Goal: Contribute content: Contribute content

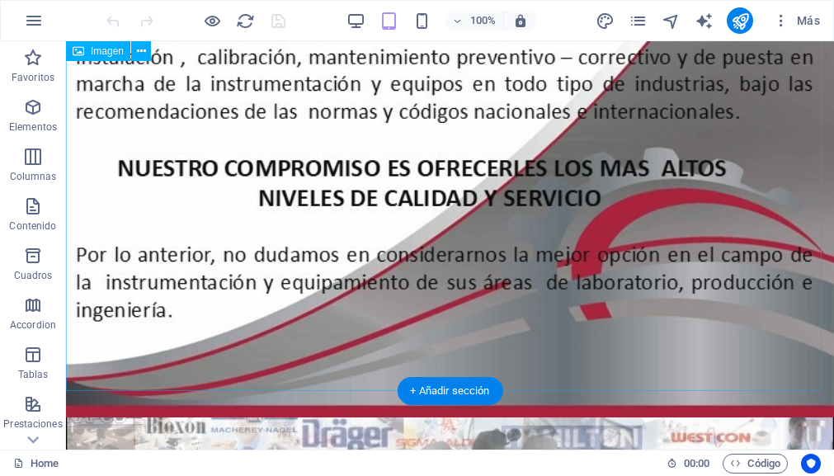
scroll to position [1320, 0]
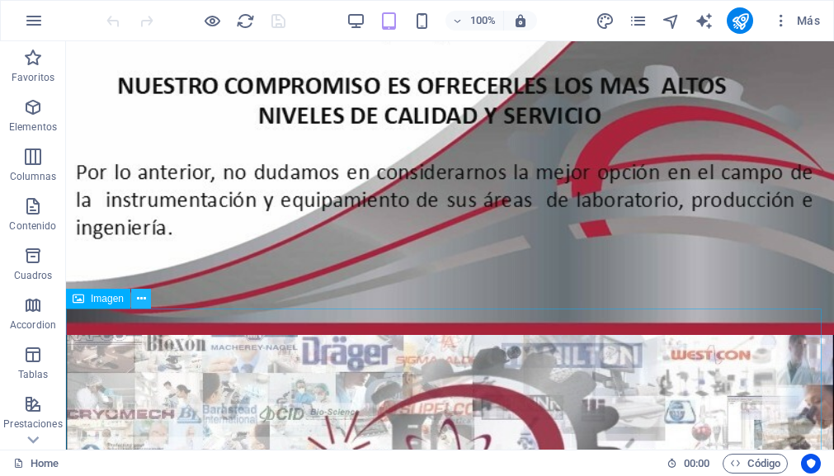
click at [144, 301] on icon at bounding box center [141, 298] width 9 height 17
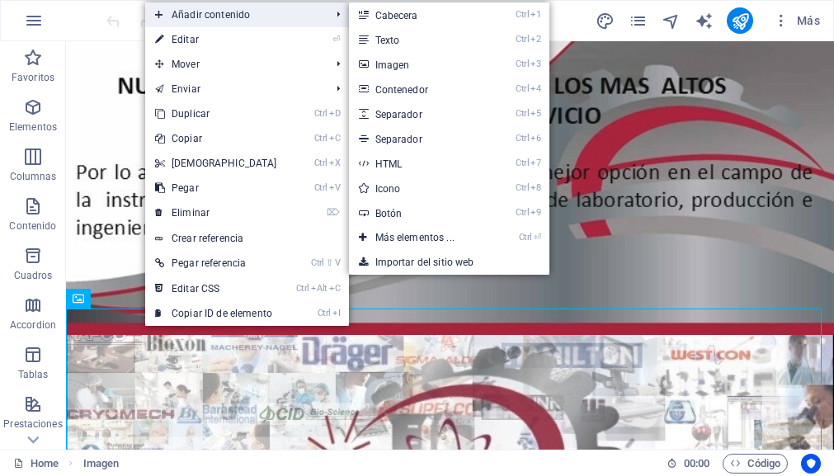
click at [229, 13] on span "Añadir contenido" at bounding box center [234, 14] width 179 height 25
click at [397, 66] on link "Ctrl 3 Imagen" at bounding box center [418, 64] width 139 height 25
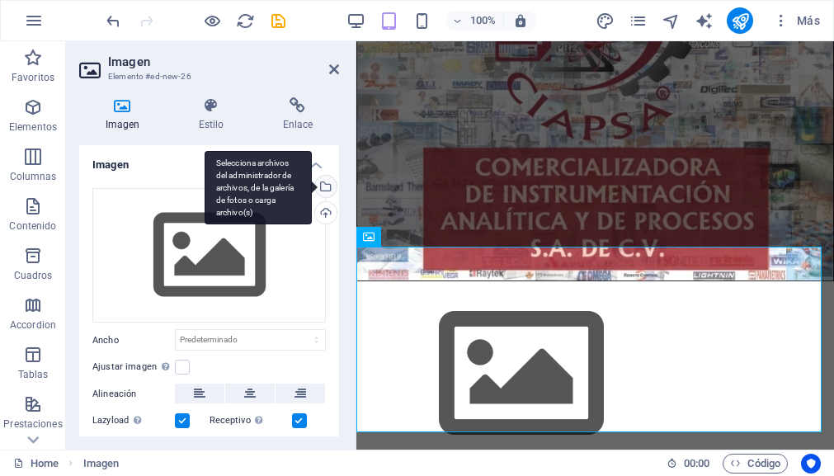
click at [323, 187] on div "Selecciona archivos del administrador de archivos, de la galería de fotos o car…" at bounding box center [324, 188] width 25 height 25
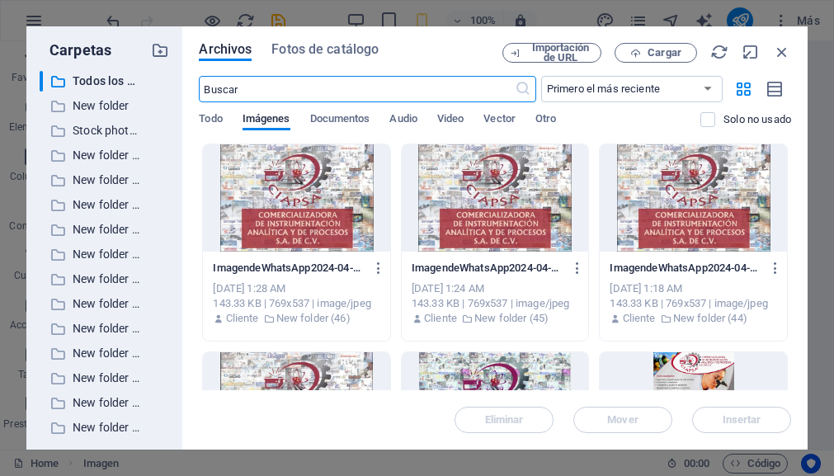
scroll to position [0, 0]
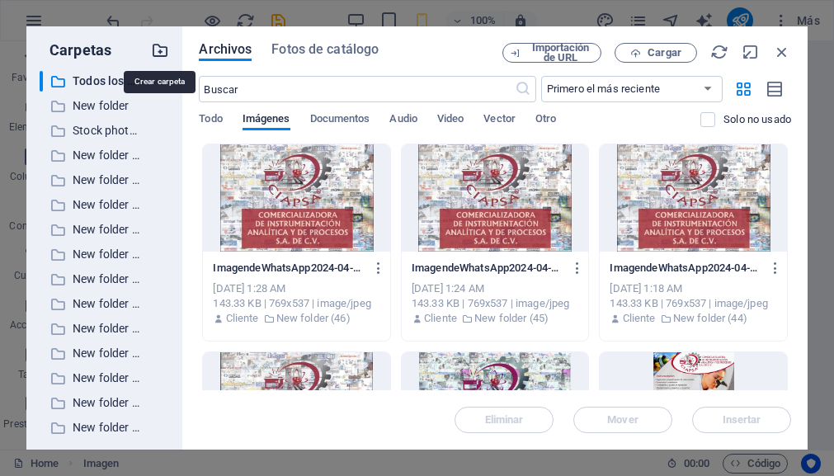
click at [161, 50] on icon "button" at bounding box center [160, 50] width 18 height 18
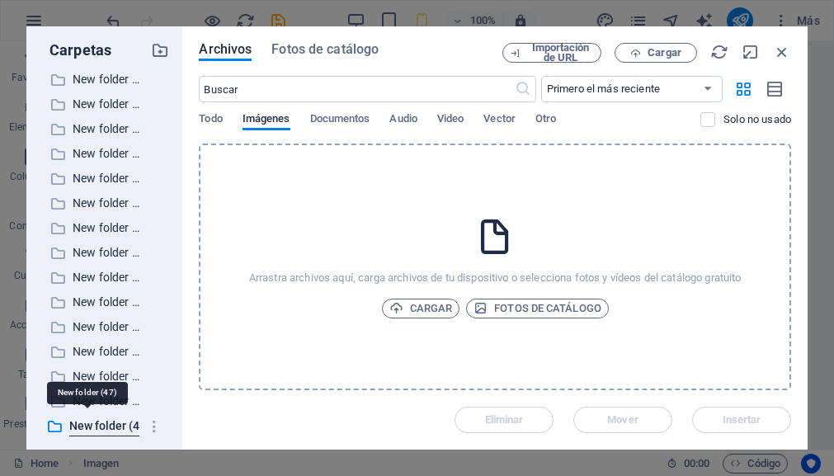
scroll to position [871, 0]
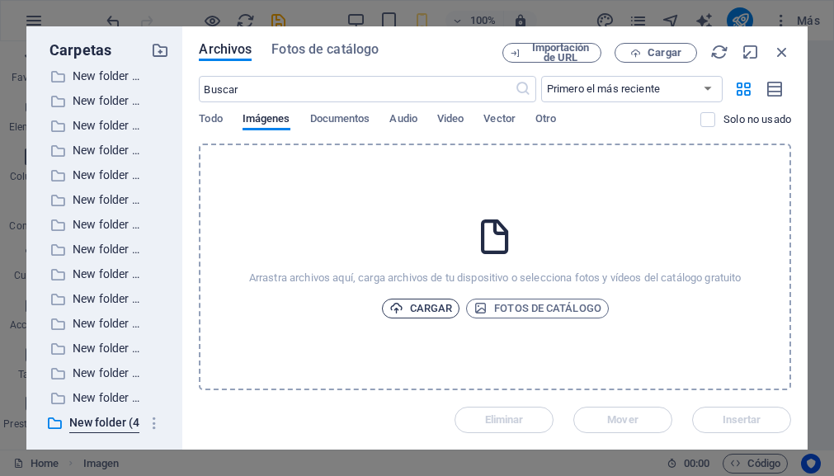
click at [406, 308] on span "Cargar" at bounding box center [422, 309] width 64 height 20
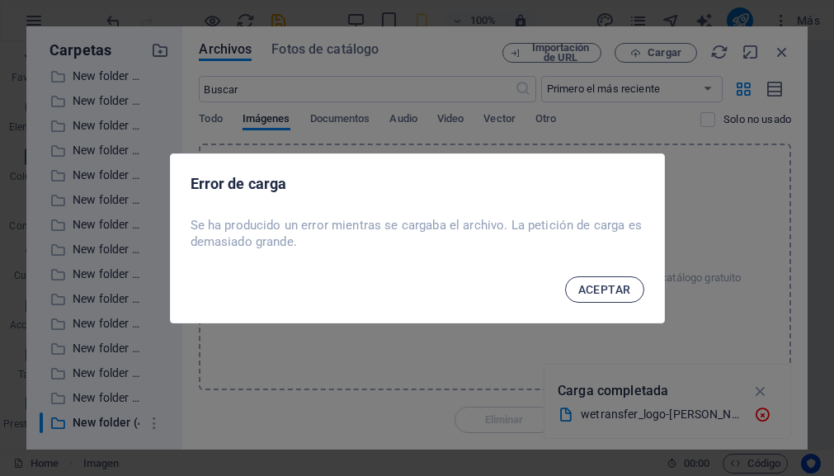
click at [600, 288] on span "ACEPTAR" at bounding box center [604, 289] width 53 height 13
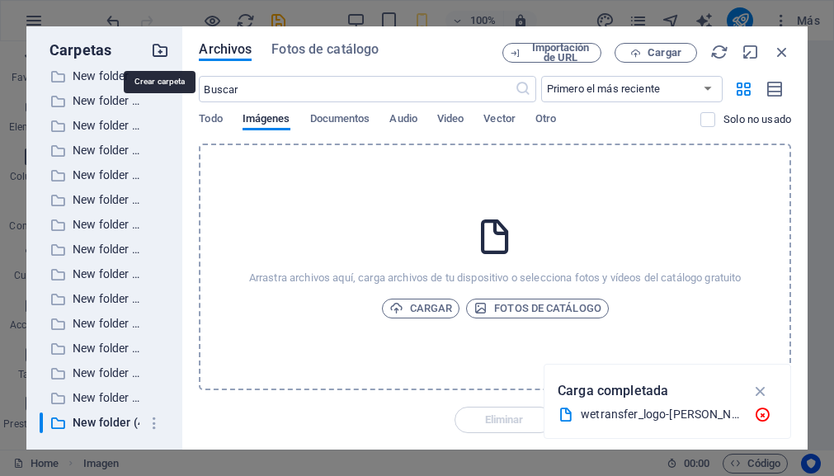
click at [160, 50] on icon "button" at bounding box center [160, 50] width 18 height 18
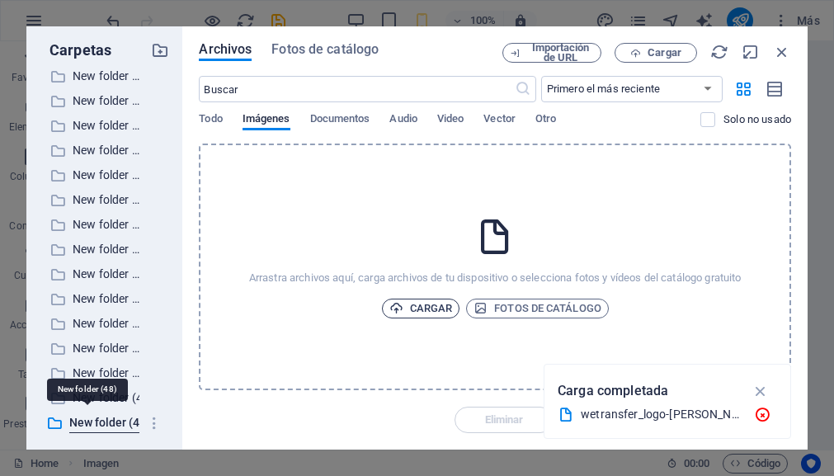
click at [413, 309] on span "Cargar" at bounding box center [422, 309] width 64 height 20
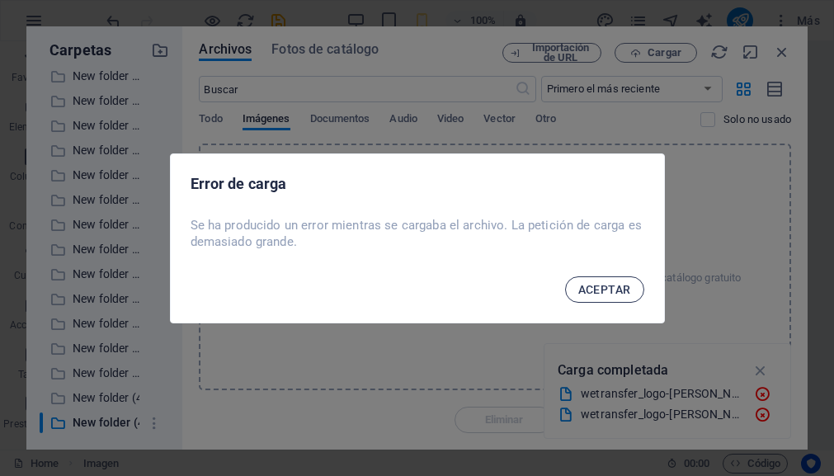
click at [609, 286] on span "ACEPTAR" at bounding box center [604, 289] width 53 height 13
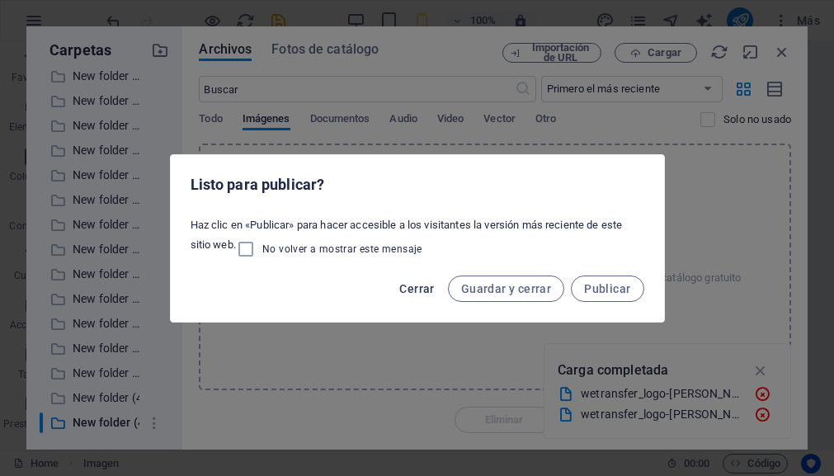
click at [425, 286] on span "Cerrar" at bounding box center [416, 288] width 35 height 13
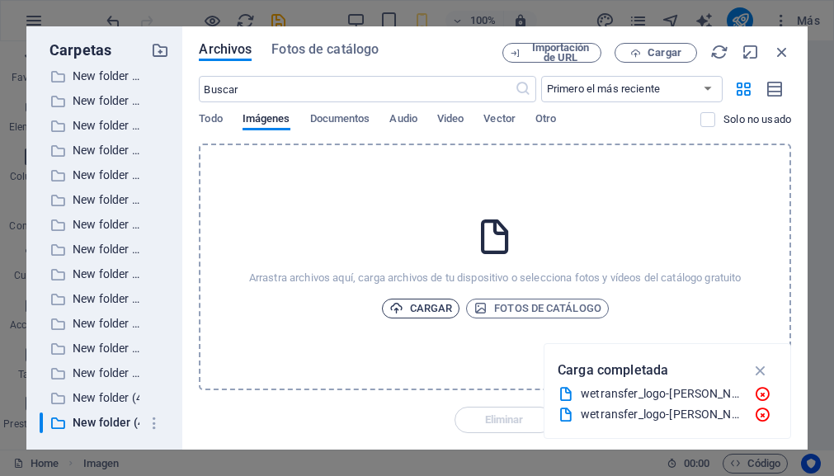
click at [420, 309] on span "Cargar" at bounding box center [422, 309] width 64 height 20
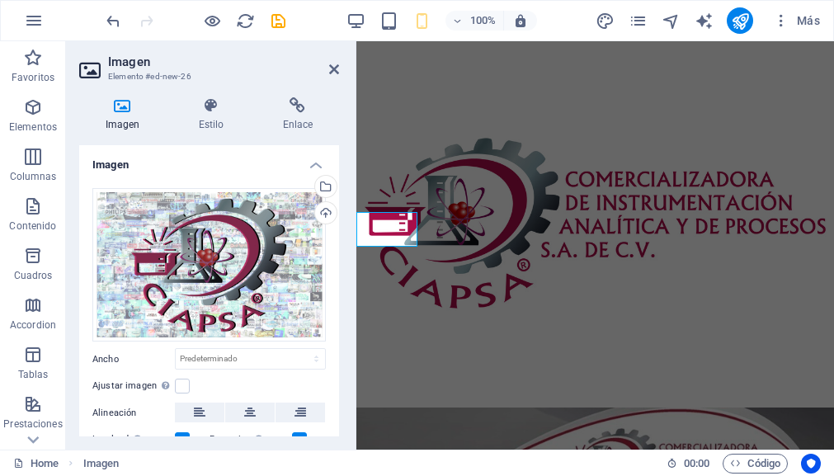
scroll to position [1154, 0]
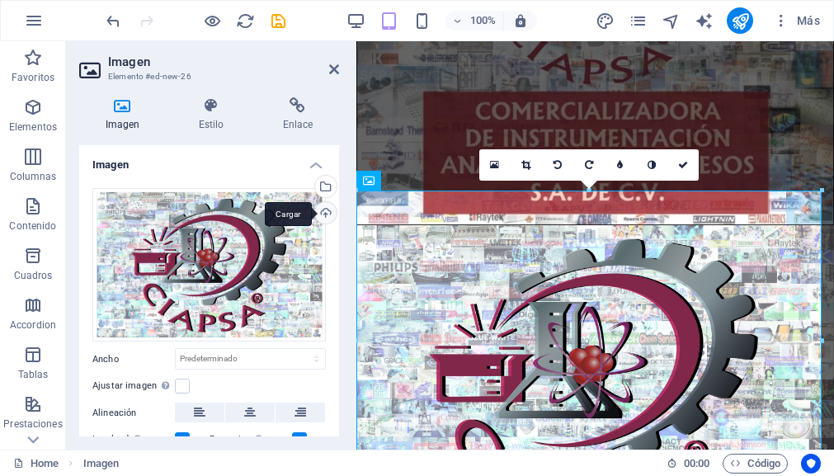
click at [322, 213] on div "Cargar" at bounding box center [324, 214] width 25 height 25
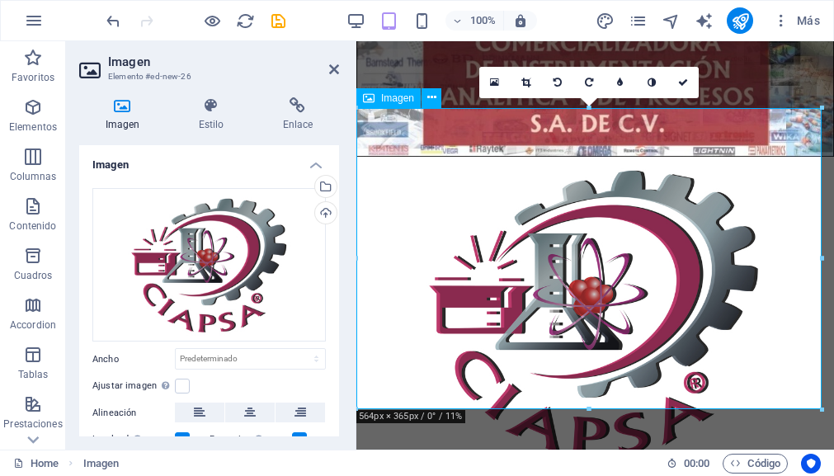
scroll to position [1236, 0]
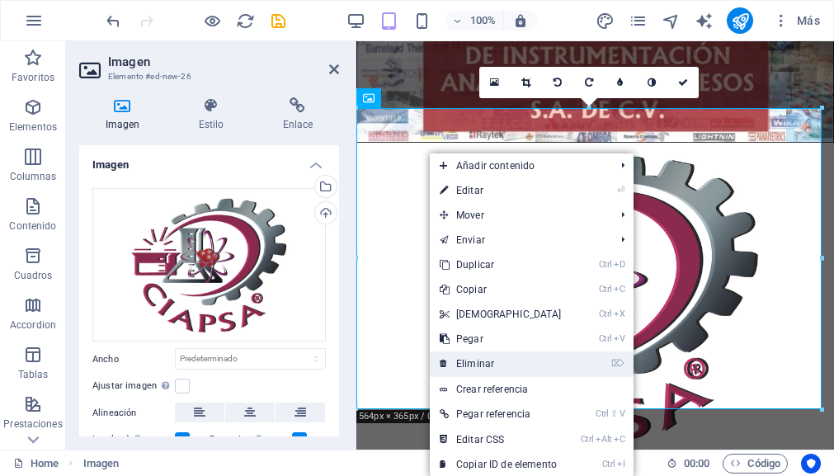
click at [496, 362] on link "⌦ Eliminar" at bounding box center [501, 364] width 142 height 25
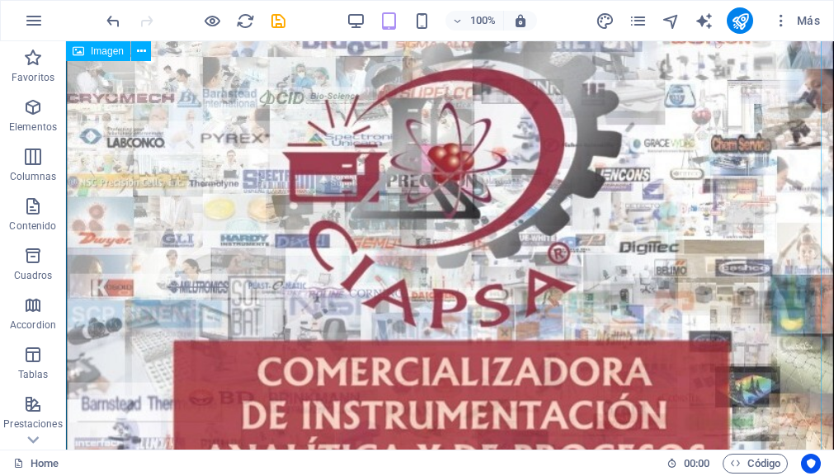
scroll to position [1351, 0]
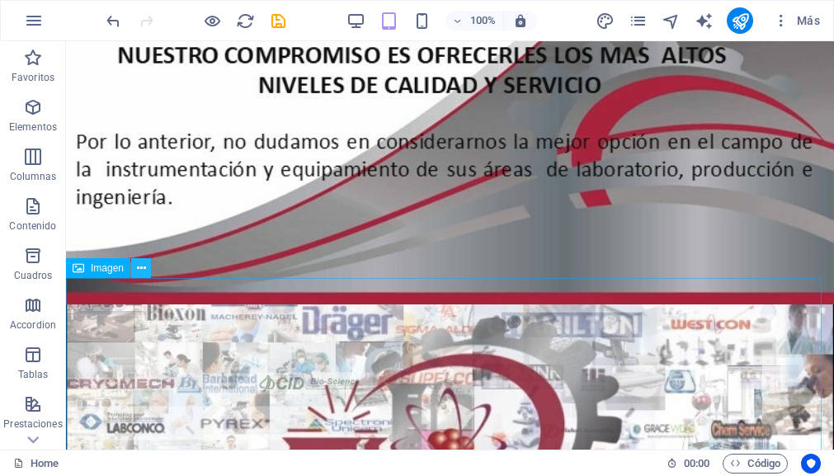
click at [148, 271] on button at bounding box center [141, 268] width 20 height 20
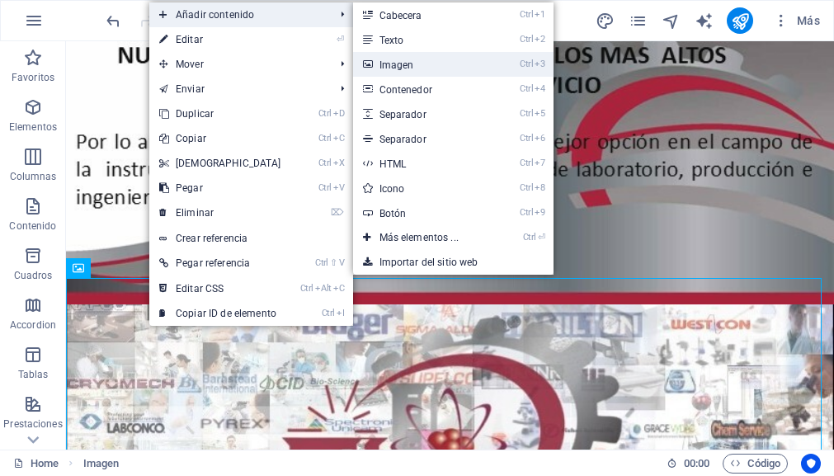
click at [407, 64] on link "Ctrl 3 Imagen" at bounding box center [422, 64] width 139 height 25
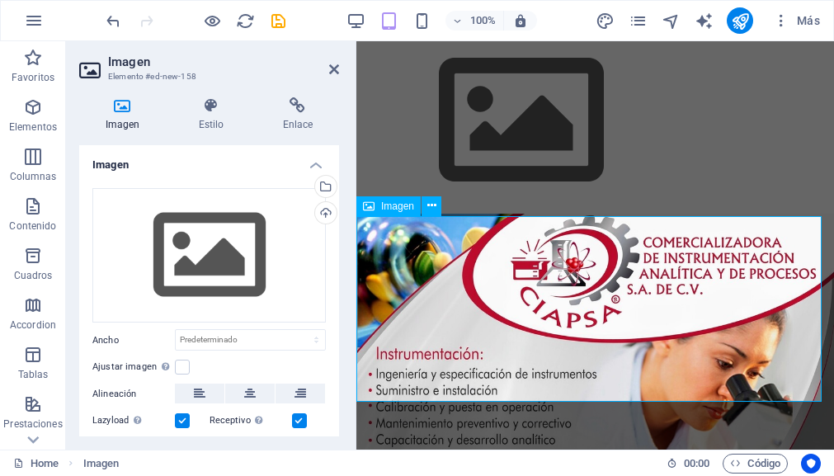
scroll to position [1128, 0]
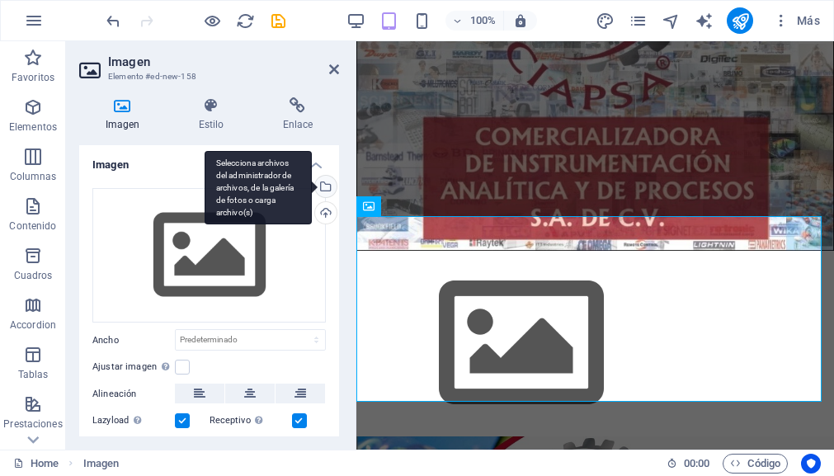
click at [322, 185] on div "Selecciona archivos del administrador de archivos, de la galería de fotos o car…" at bounding box center [324, 188] width 25 height 25
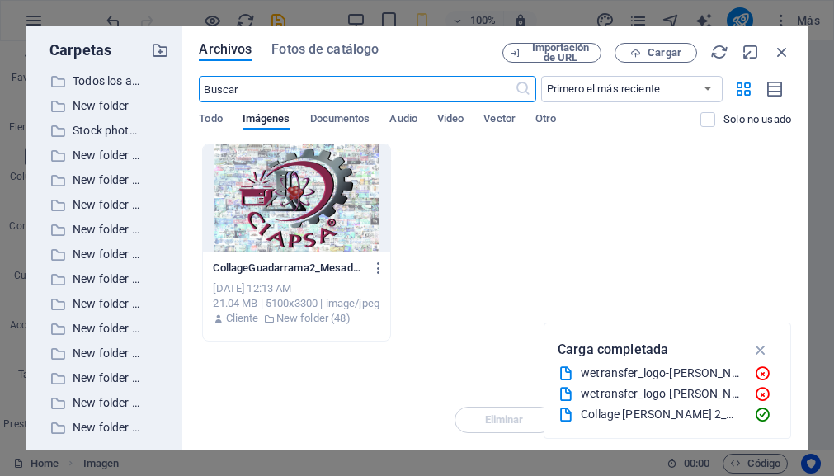
scroll to position [0, 0]
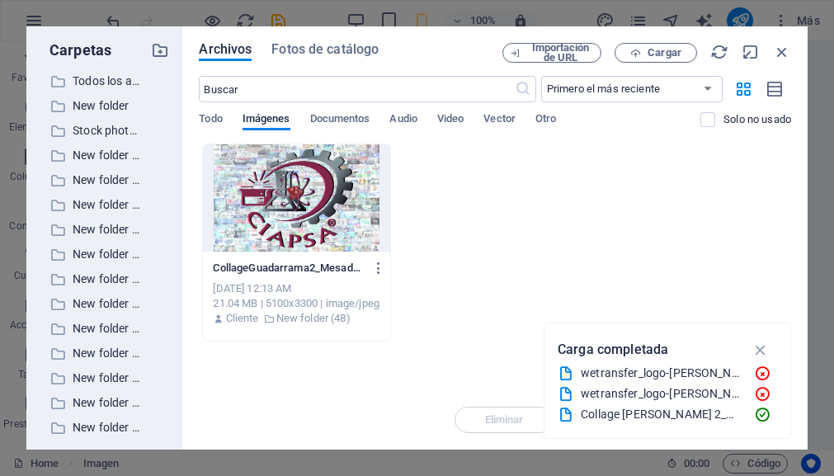
click at [284, 192] on div at bounding box center [296, 197] width 187 height 107
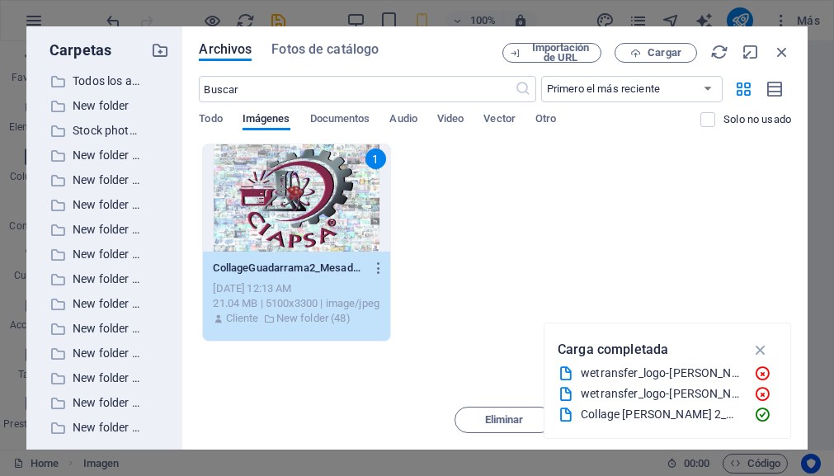
click at [282, 190] on div "1" at bounding box center [296, 197] width 187 height 107
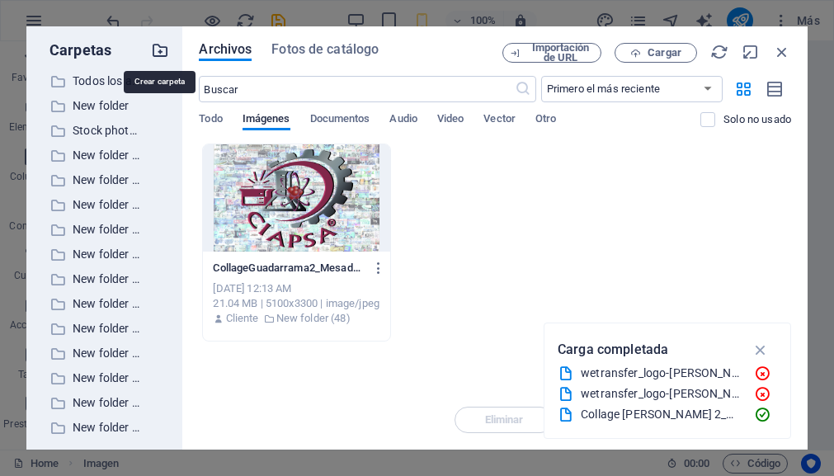
click at [156, 53] on icon "button" at bounding box center [160, 50] width 18 height 18
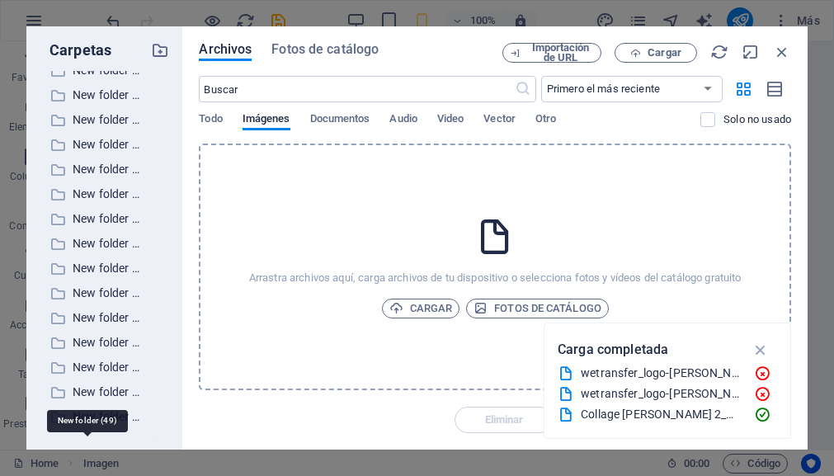
scroll to position [921, 0]
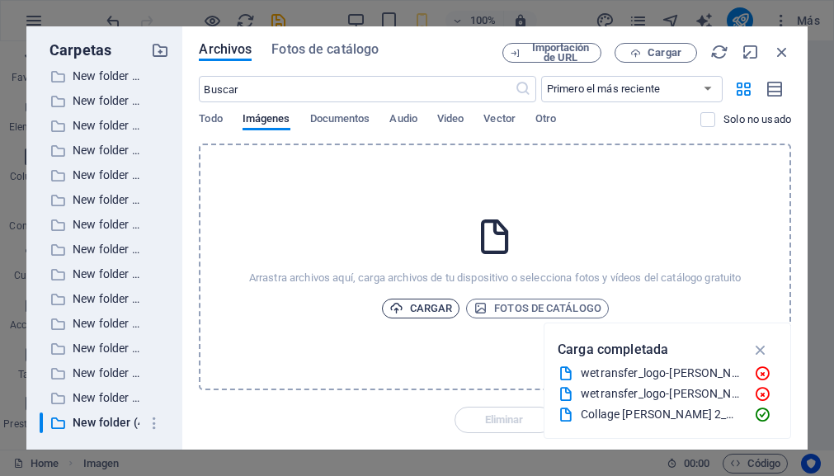
click at [424, 309] on span "Cargar" at bounding box center [422, 309] width 64 height 20
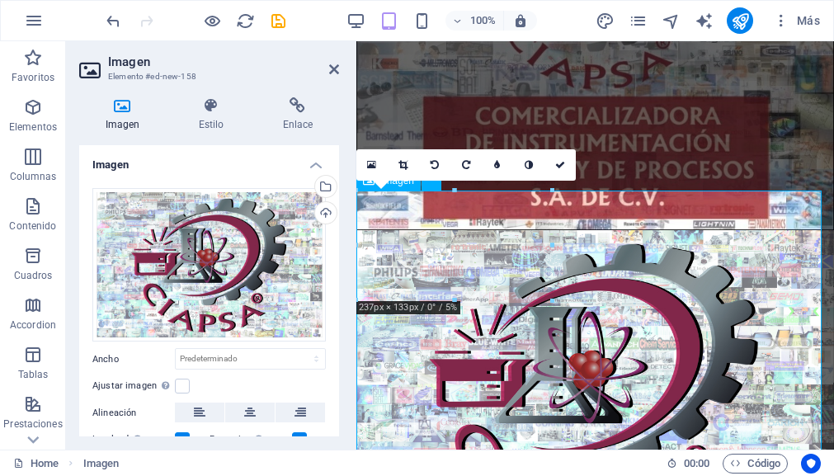
scroll to position [1154, 0]
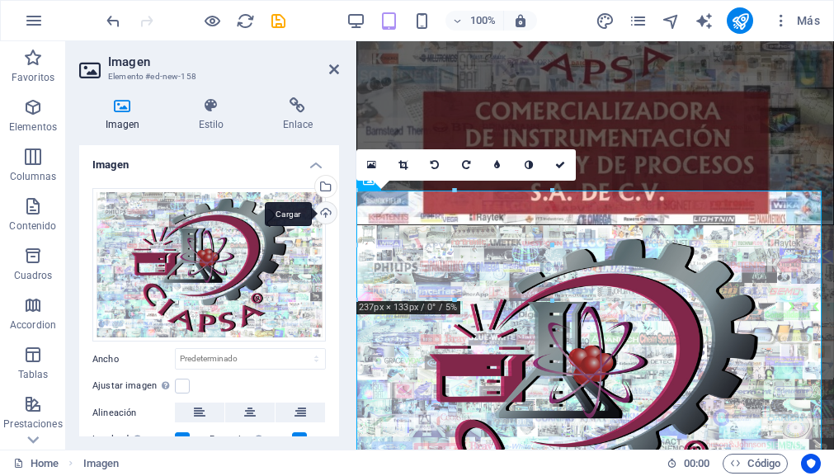
click at [321, 213] on div "Cargar" at bounding box center [324, 214] width 25 height 25
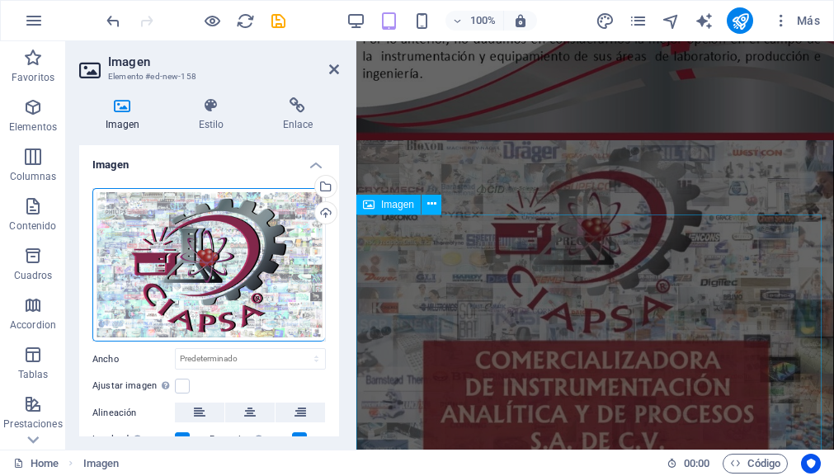
scroll to position [906, 0]
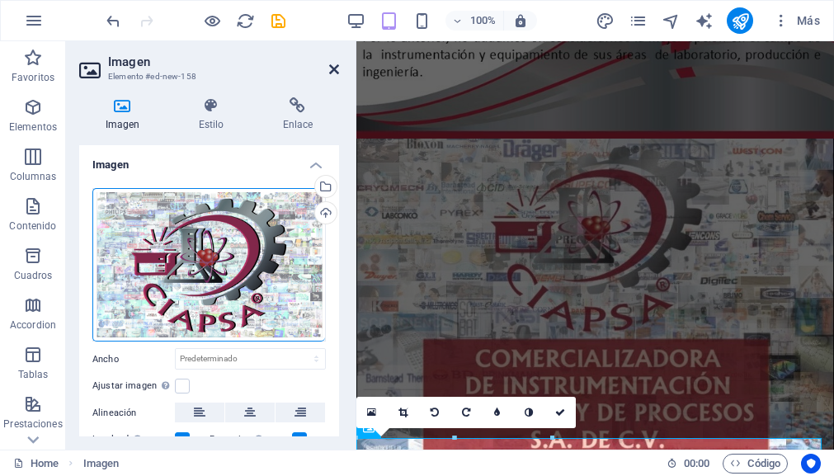
click at [335, 70] on icon at bounding box center [334, 69] width 10 height 13
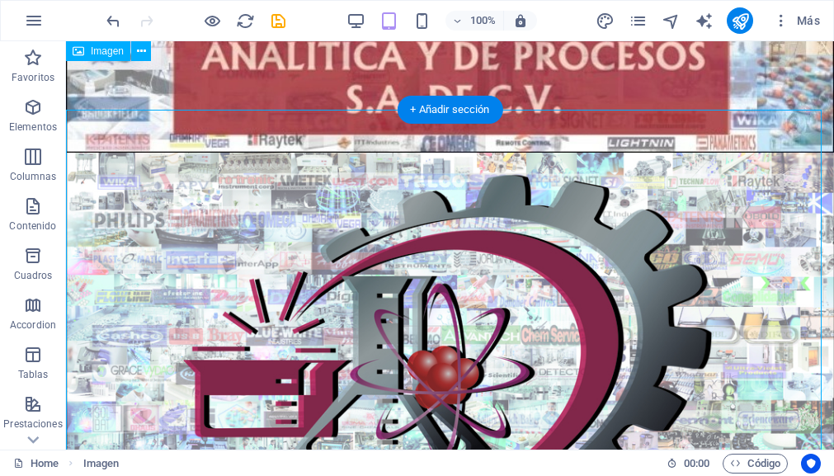
scroll to position [2037, 0]
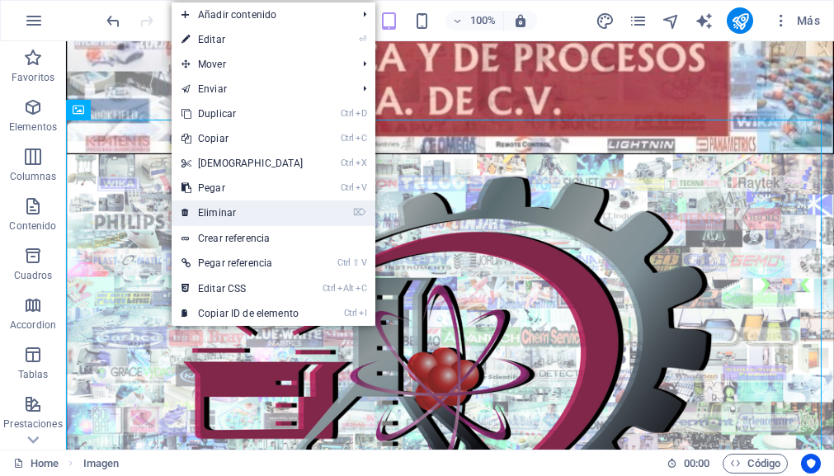
click at [212, 211] on link "⌦ Eliminar" at bounding box center [243, 213] width 142 height 25
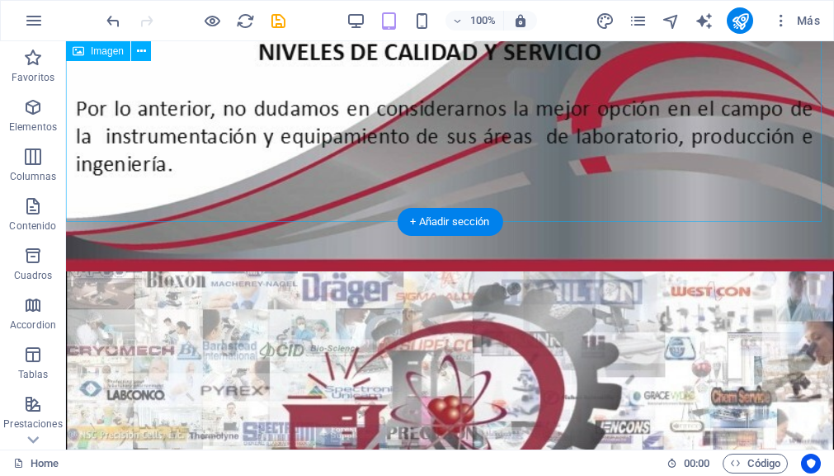
scroll to position [1377, 0]
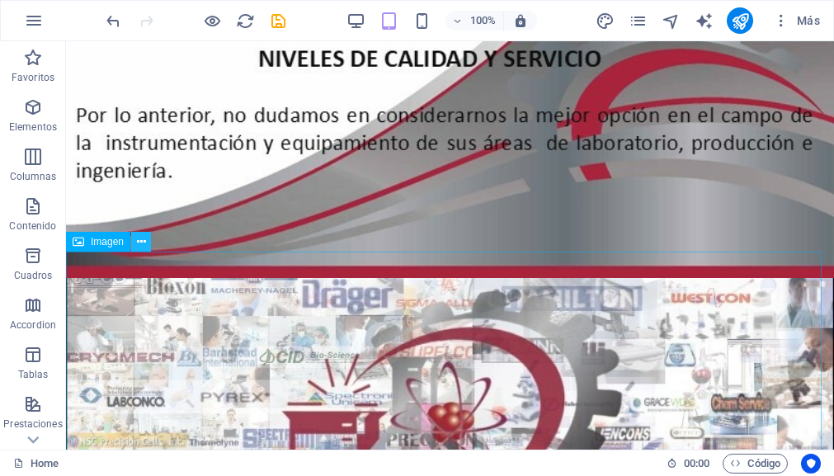
click at [141, 245] on icon at bounding box center [141, 242] width 9 height 17
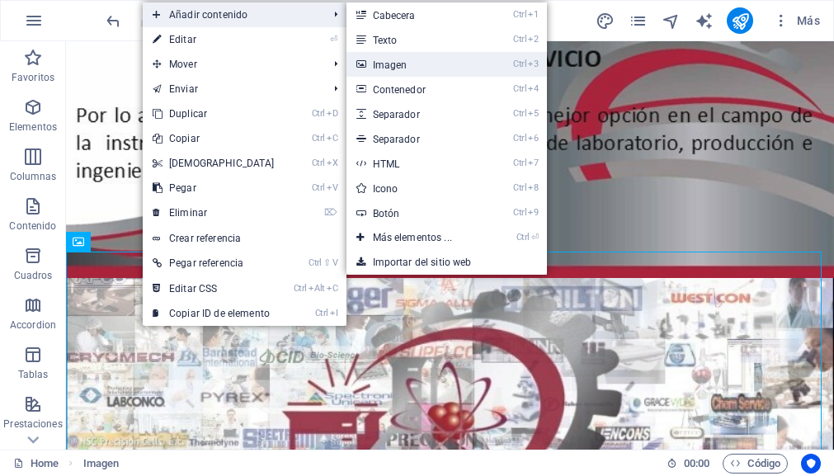
click at [399, 66] on link "Ctrl 3 Imagen" at bounding box center [416, 64] width 139 height 25
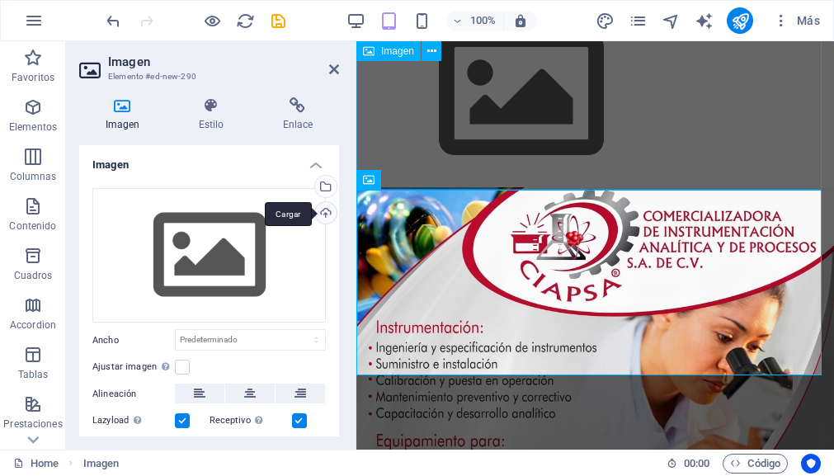
scroll to position [1154, 0]
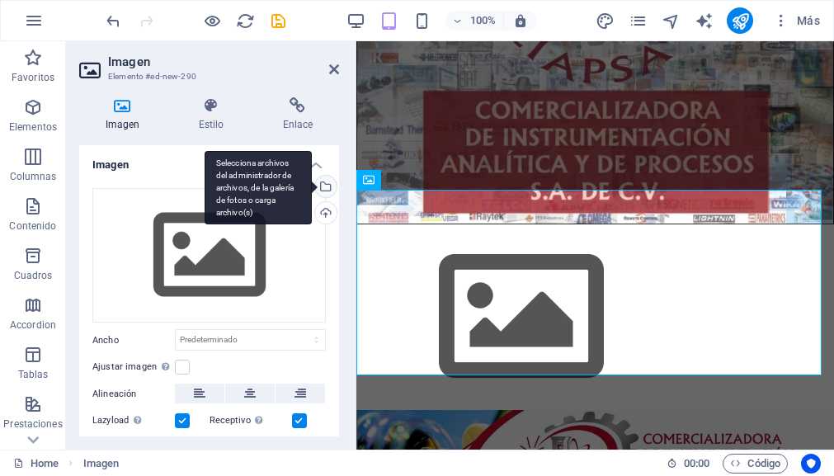
click at [322, 184] on div "Selecciona archivos del administrador de archivos, de la galería de fotos o car…" at bounding box center [324, 188] width 25 height 25
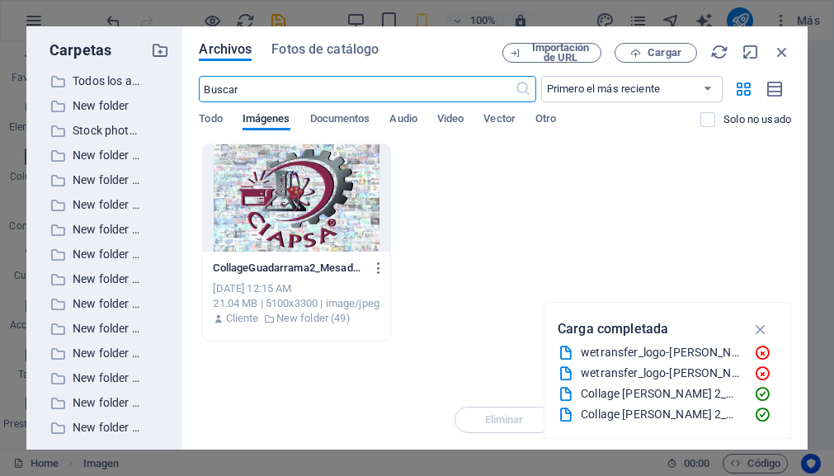
scroll to position [0, 0]
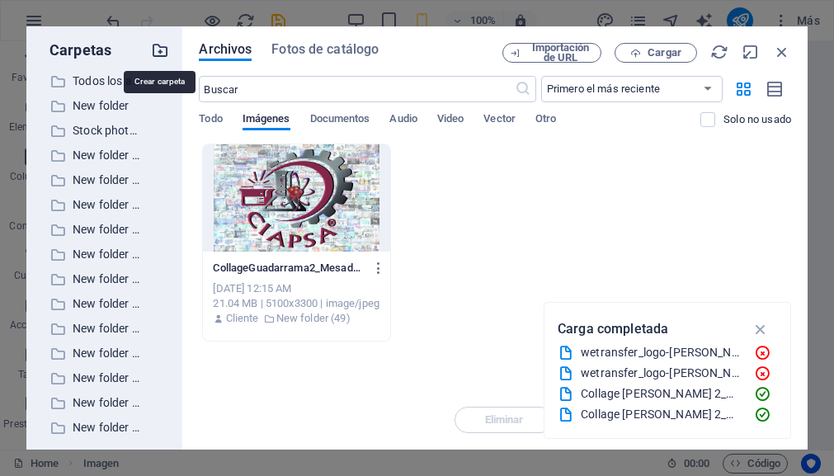
click at [160, 50] on icon "button" at bounding box center [160, 50] width 18 height 18
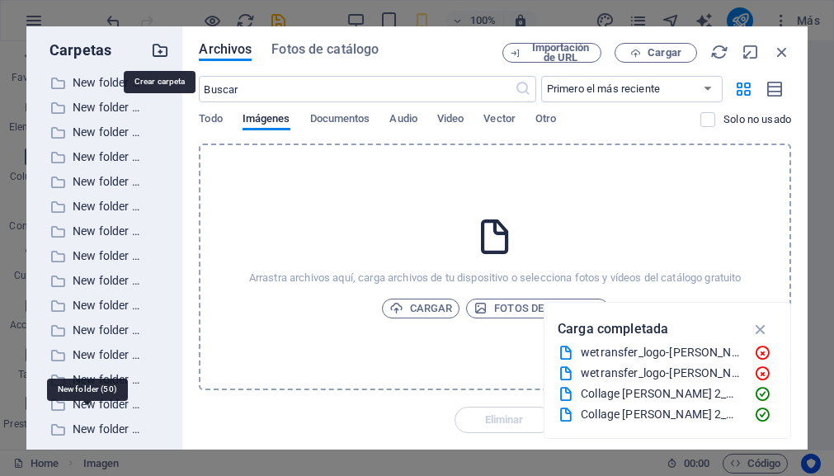
scroll to position [946, 0]
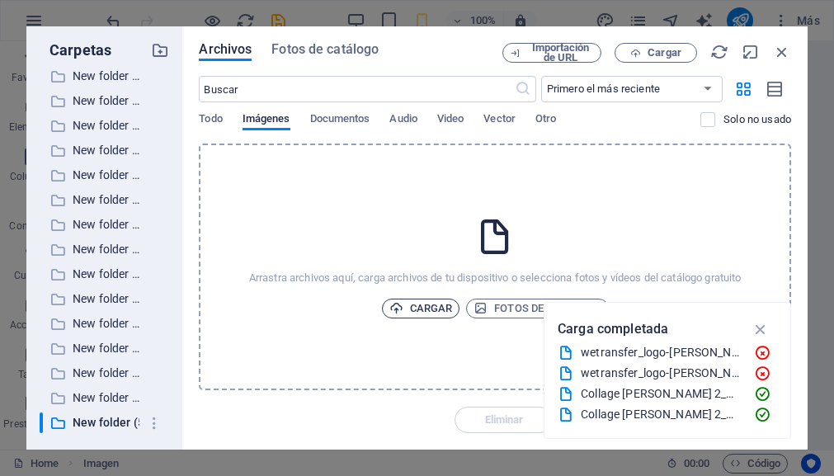
click at [411, 307] on span "Cargar" at bounding box center [422, 309] width 64 height 20
click at [424, 308] on span "Cargar" at bounding box center [422, 309] width 64 height 20
drag, startPoint x: 781, startPoint y: 51, endPoint x: 420, endPoint y: 13, distance: 363.4
click at [781, 51] on icon "button" at bounding box center [782, 52] width 18 height 18
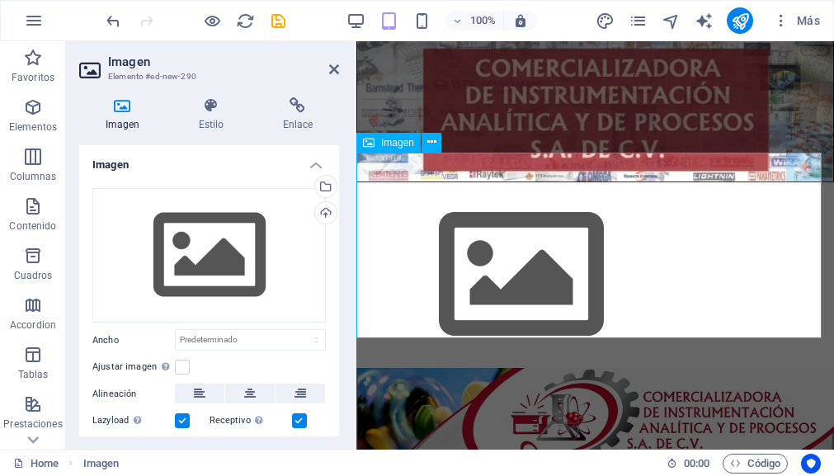
scroll to position [1192, 0]
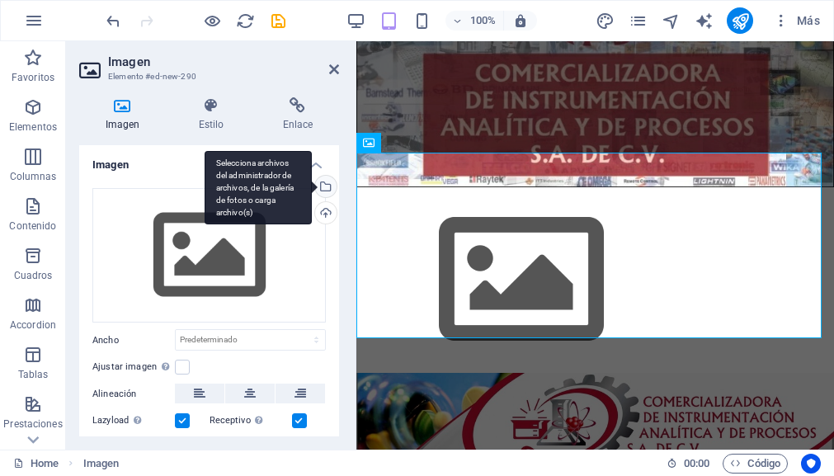
click at [312, 190] on div "Selecciona archivos del administrador de archivos, de la galería de fotos o car…" at bounding box center [258, 188] width 107 height 74
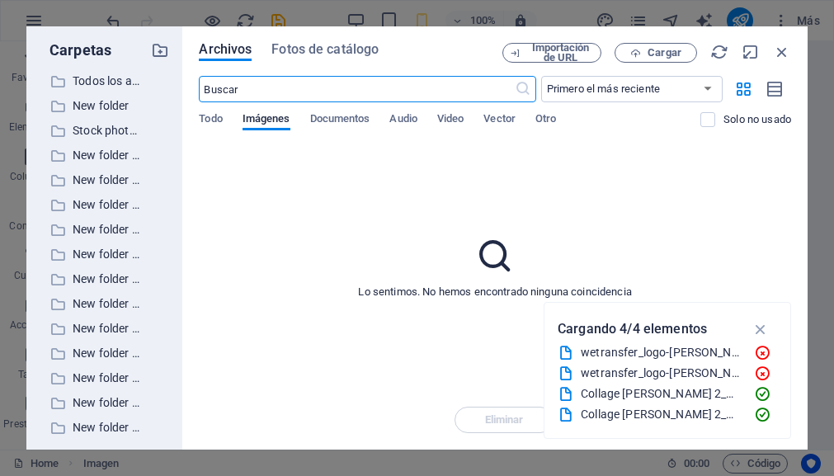
scroll to position [0, 0]
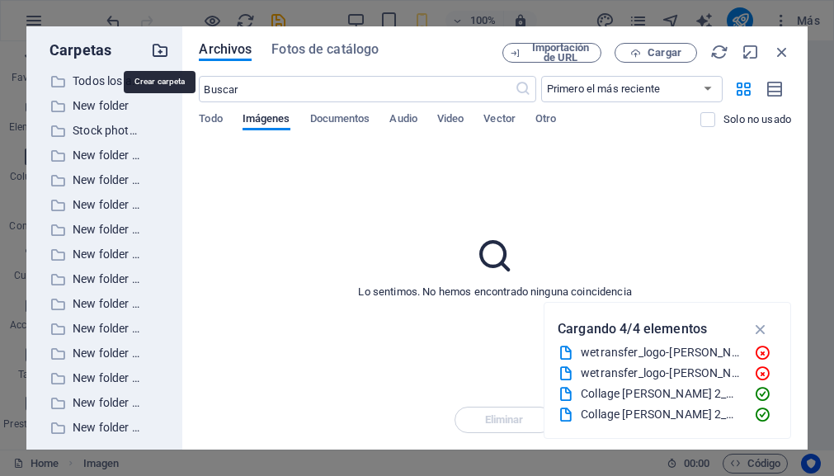
click at [158, 48] on icon "button" at bounding box center [160, 50] width 18 height 18
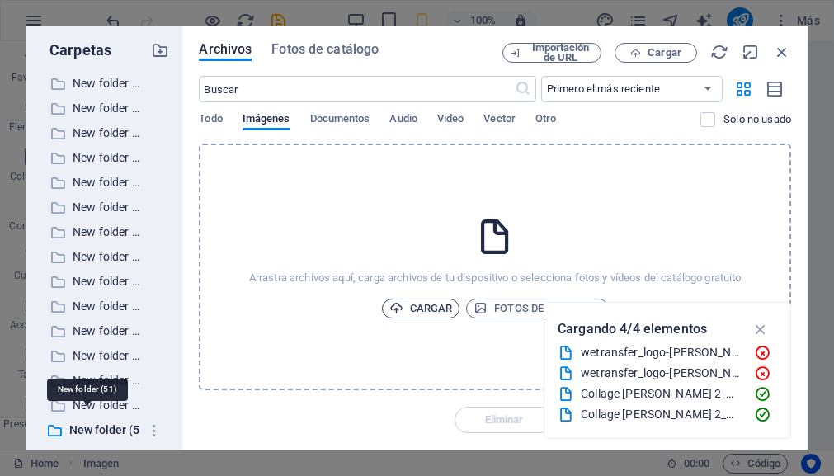
scroll to position [970, 0]
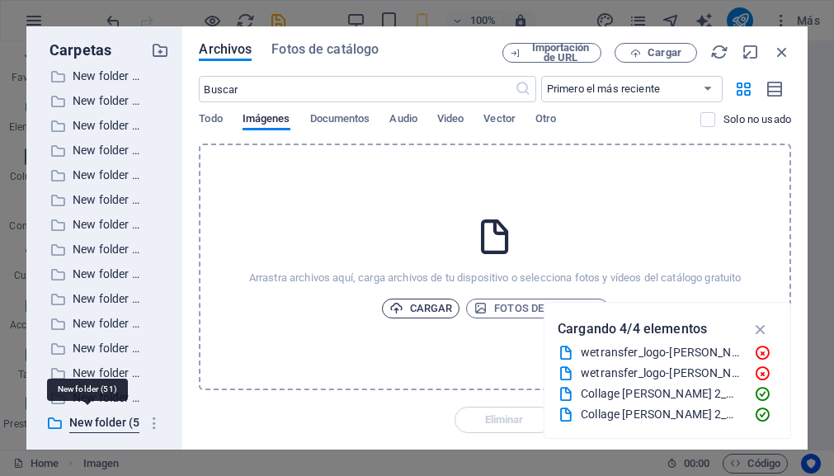
click at [433, 305] on span "Cargar" at bounding box center [422, 309] width 64 height 20
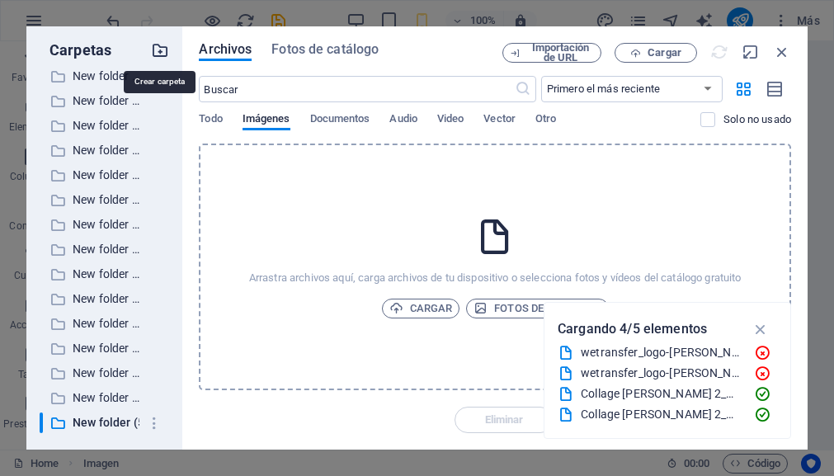
click at [158, 52] on icon "button" at bounding box center [160, 50] width 18 height 18
click at [159, 49] on icon "button" at bounding box center [160, 50] width 18 height 18
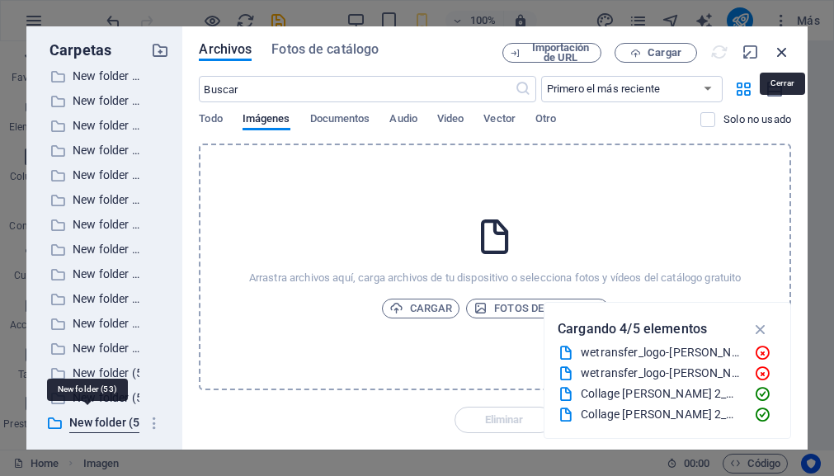
click at [782, 50] on icon "button" at bounding box center [782, 52] width 18 height 18
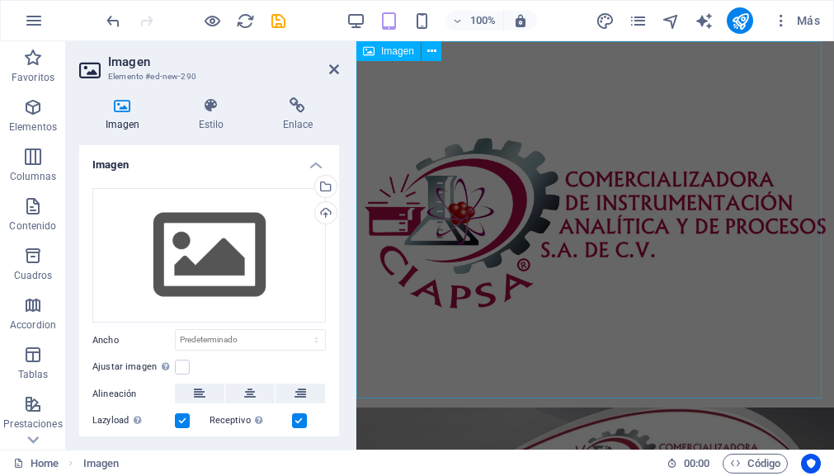
scroll to position [1192, 0]
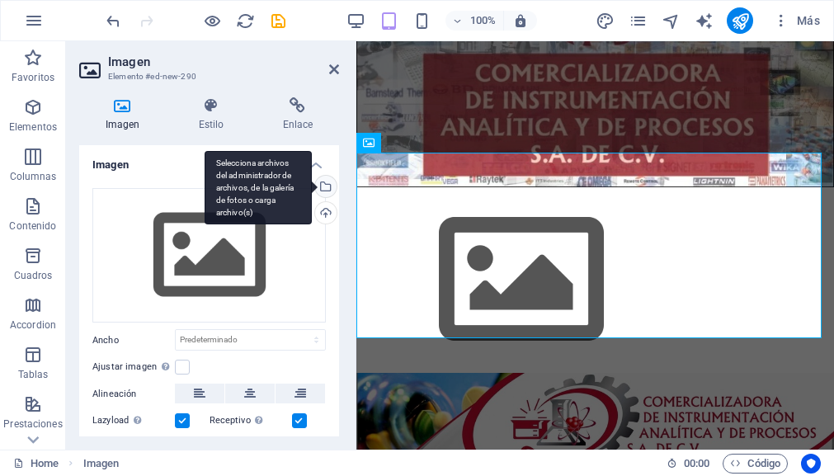
click at [326, 185] on div "Selecciona archivos del administrador de archivos, de la galería de fotos o car…" at bounding box center [324, 188] width 25 height 25
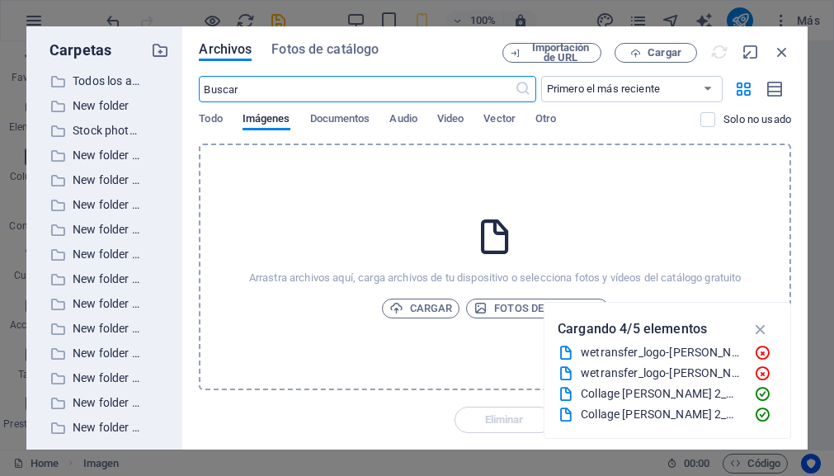
scroll to position [0, 0]
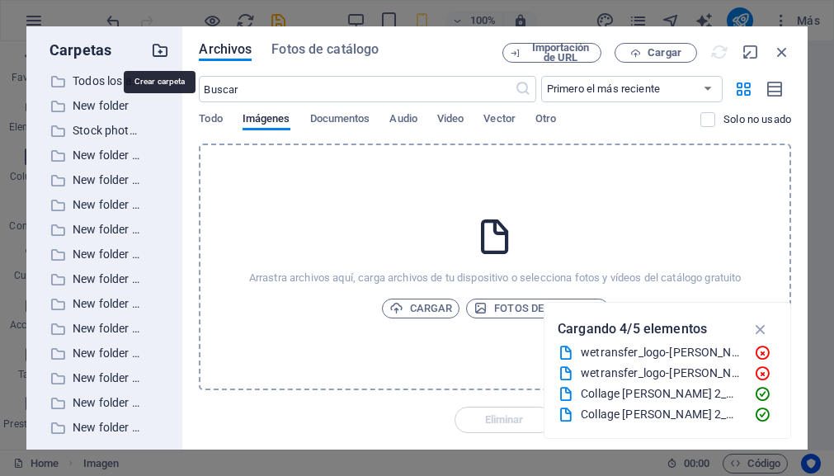
click at [159, 49] on icon "button" at bounding box center [160, 50] width 18 height 18
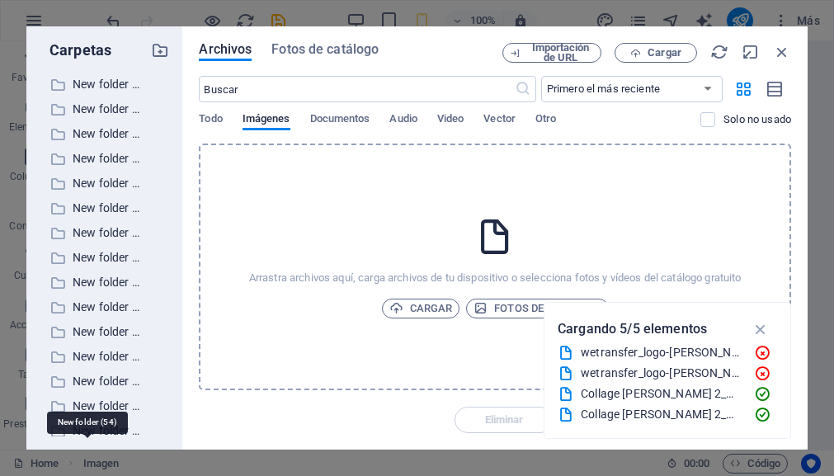
scroll to position [1045, 0]
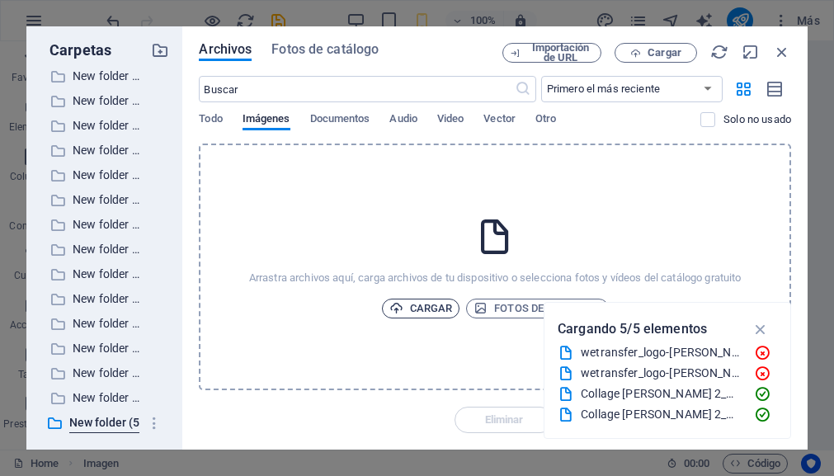
click at [432, 311] on span "Cargar" at bounding box center [422, 309] width 64 height 20
drag, startPoint x: 588, startPoint y: 392, endPoint x: 228, endPoint y: 351, distance: 362.2
click at [588, 392] on div "Collage [PERSON_NAME] 2_Mesa de trabajo 1.jpg" at bounding box center [661, 394] width 160 height 19
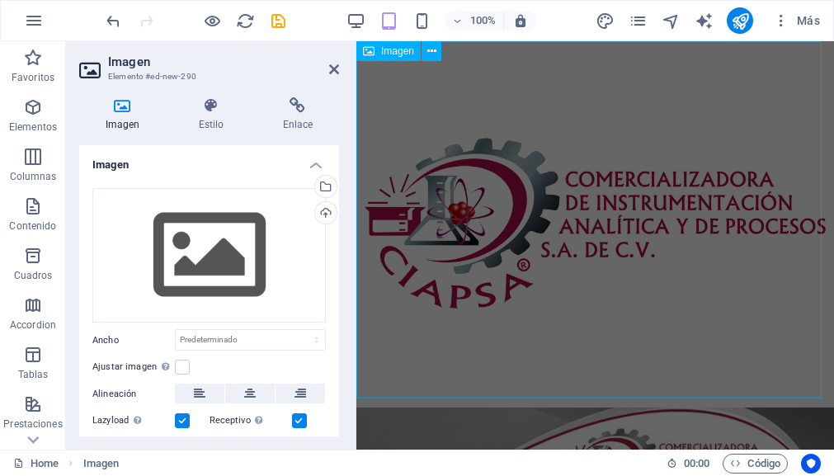
scroll to position [1192, 0]
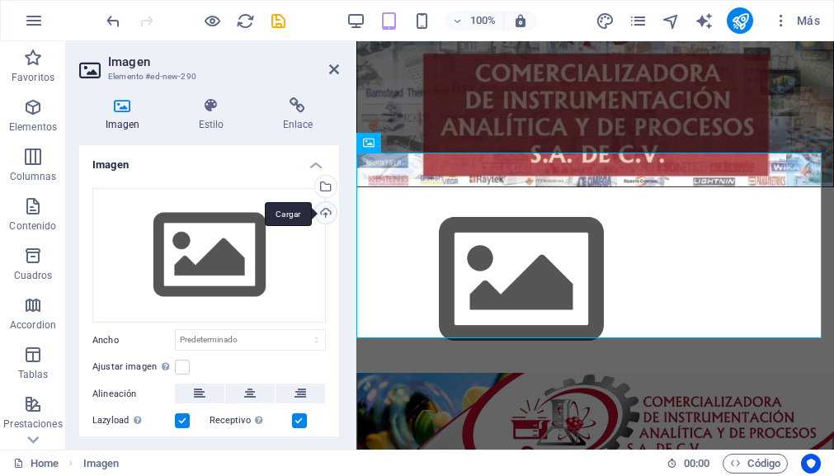
click at [321, 215] on div "Cargar" at bounding box center [324, 214] width 25 height 25
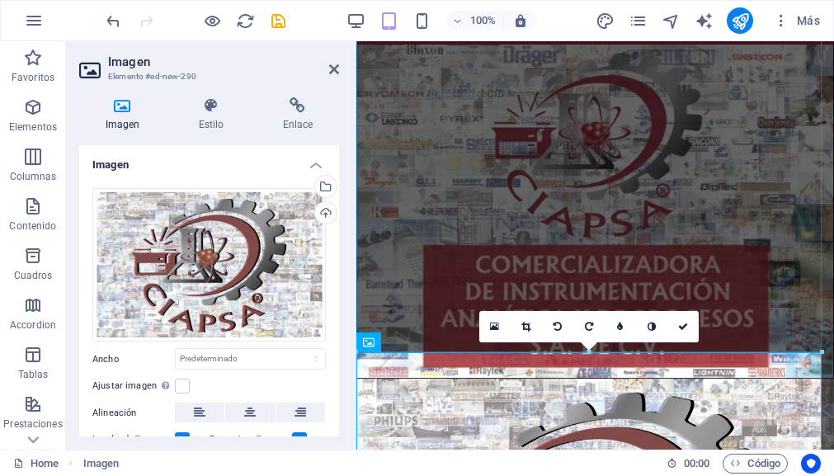
scroll to position [1001, 0]
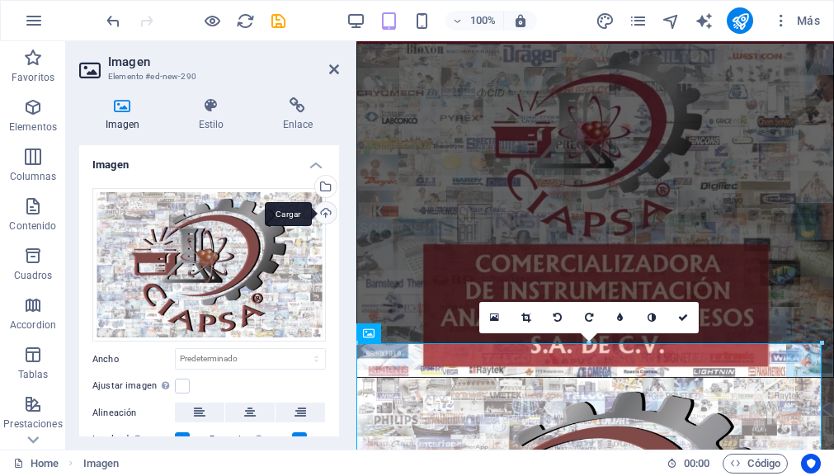
click at [323, 214] on div "Cargar" at bounding box center [324, 214] width 25 height 25
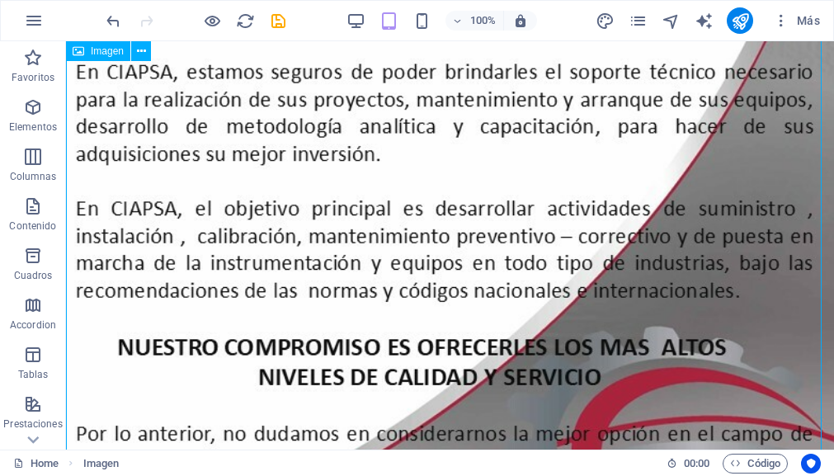
scroll to position [1648, 0]
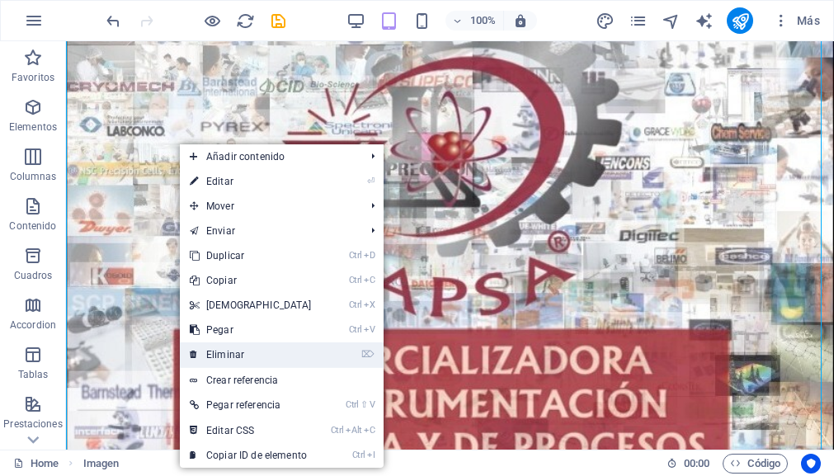
click at [246, 353] on link "⌦ Eliminar" at bounding box center [251, 354] width 142 height 25
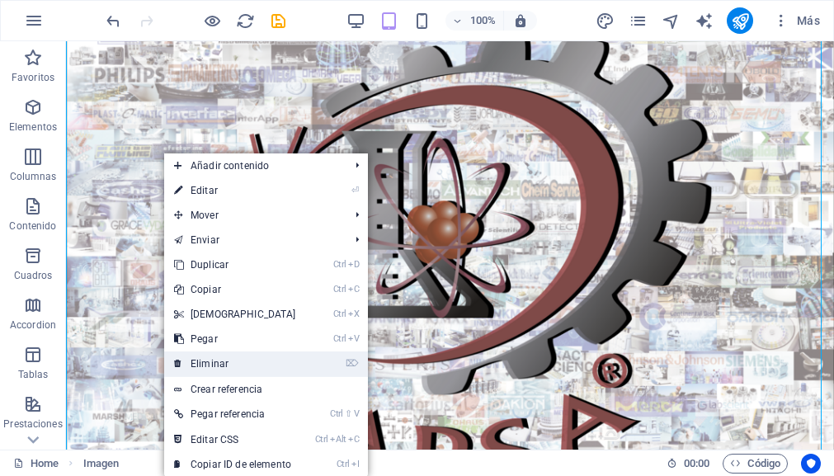
click at [230, 365] on link "⌦ Eliminar" at bounding box center [235, 364] width 142 height 25
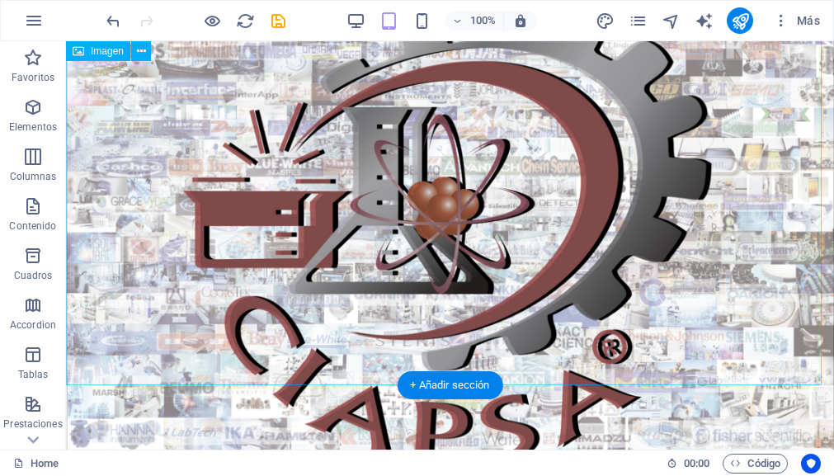
scroll to position [1650, 0]
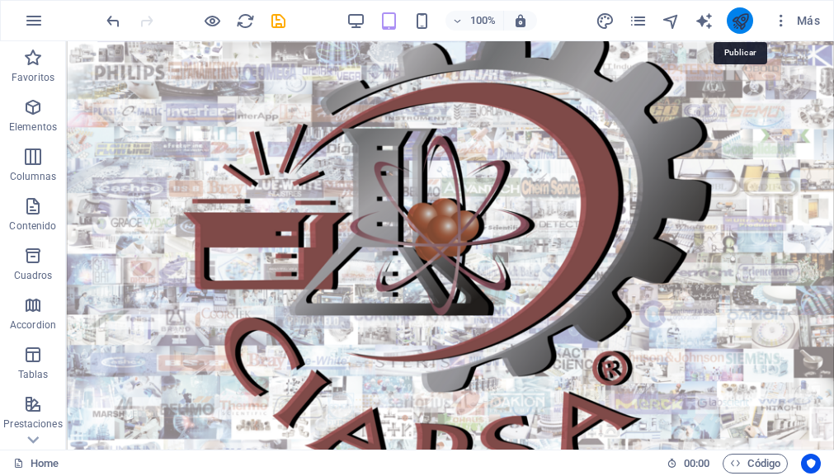
click at [737, 22] on icon "publish" at bounding box center [740, 21] width 19 height 19
